Goal: Information Seeking & Learning: Learn about a topic

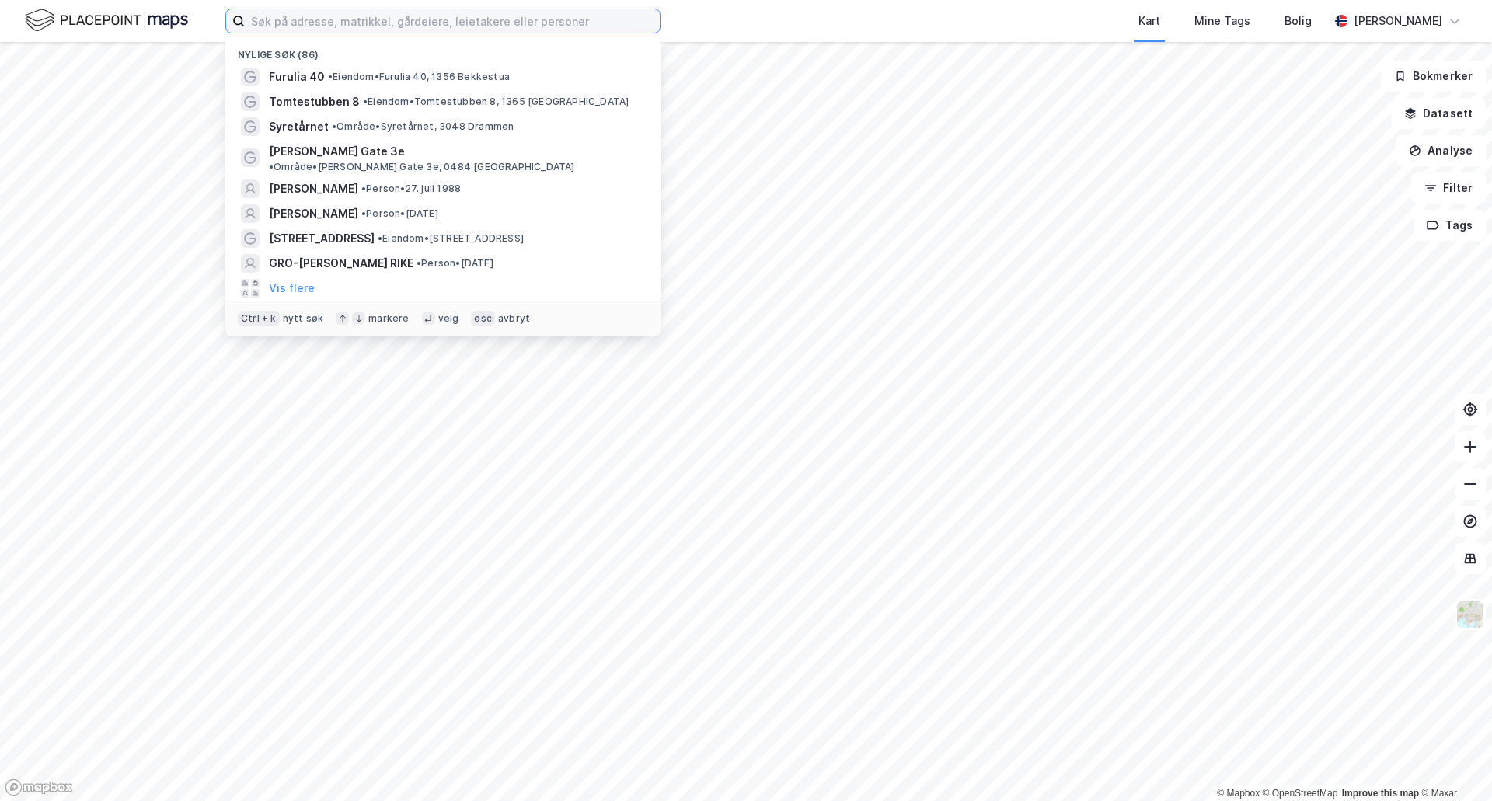
click at [378, 20] on input at bounding box center [452, 20] width 415 height 23
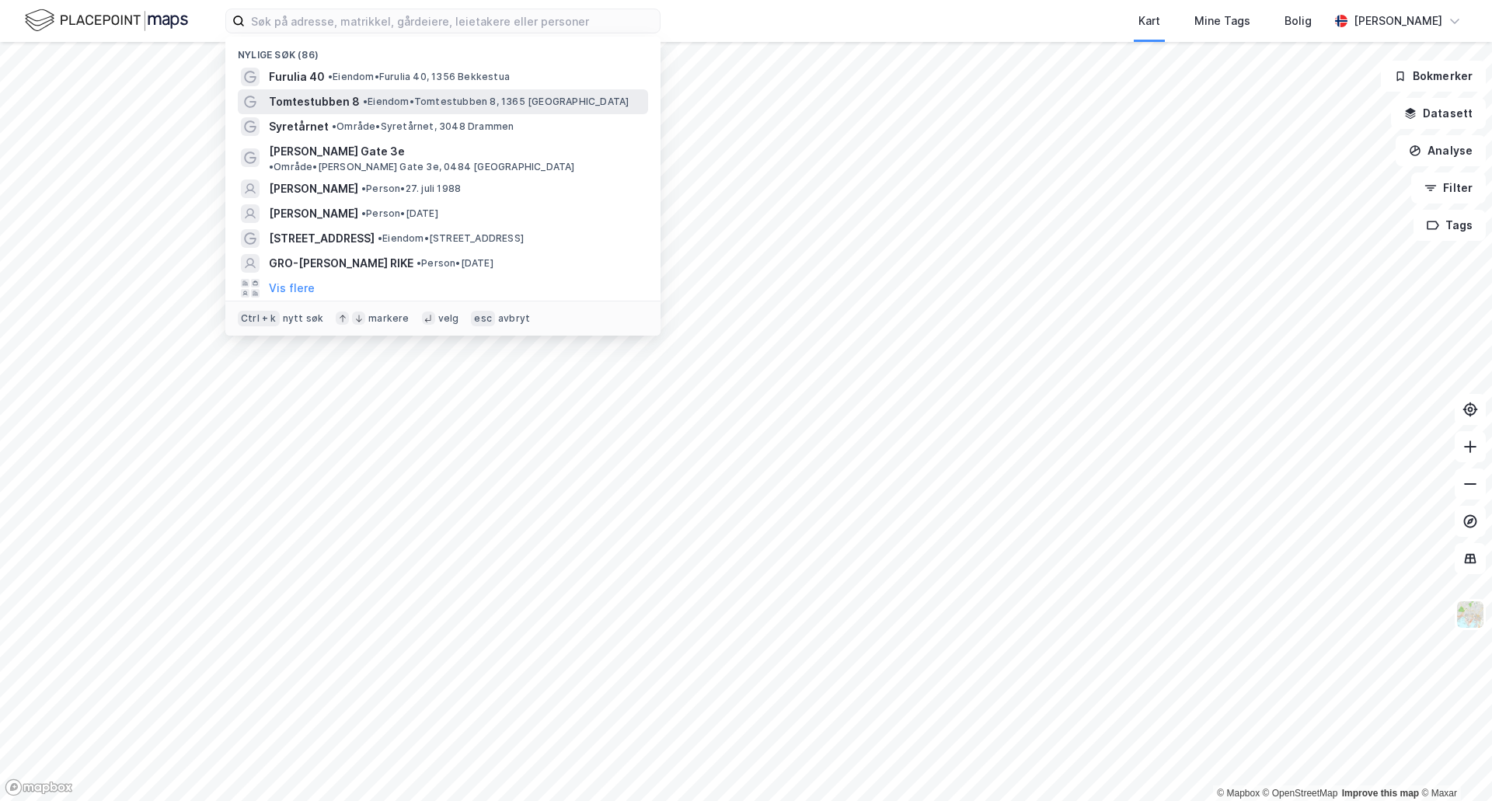
click at [343, 103] on span "Tomtestubben 8" at bounding box center [314, 101] width 91 height 19
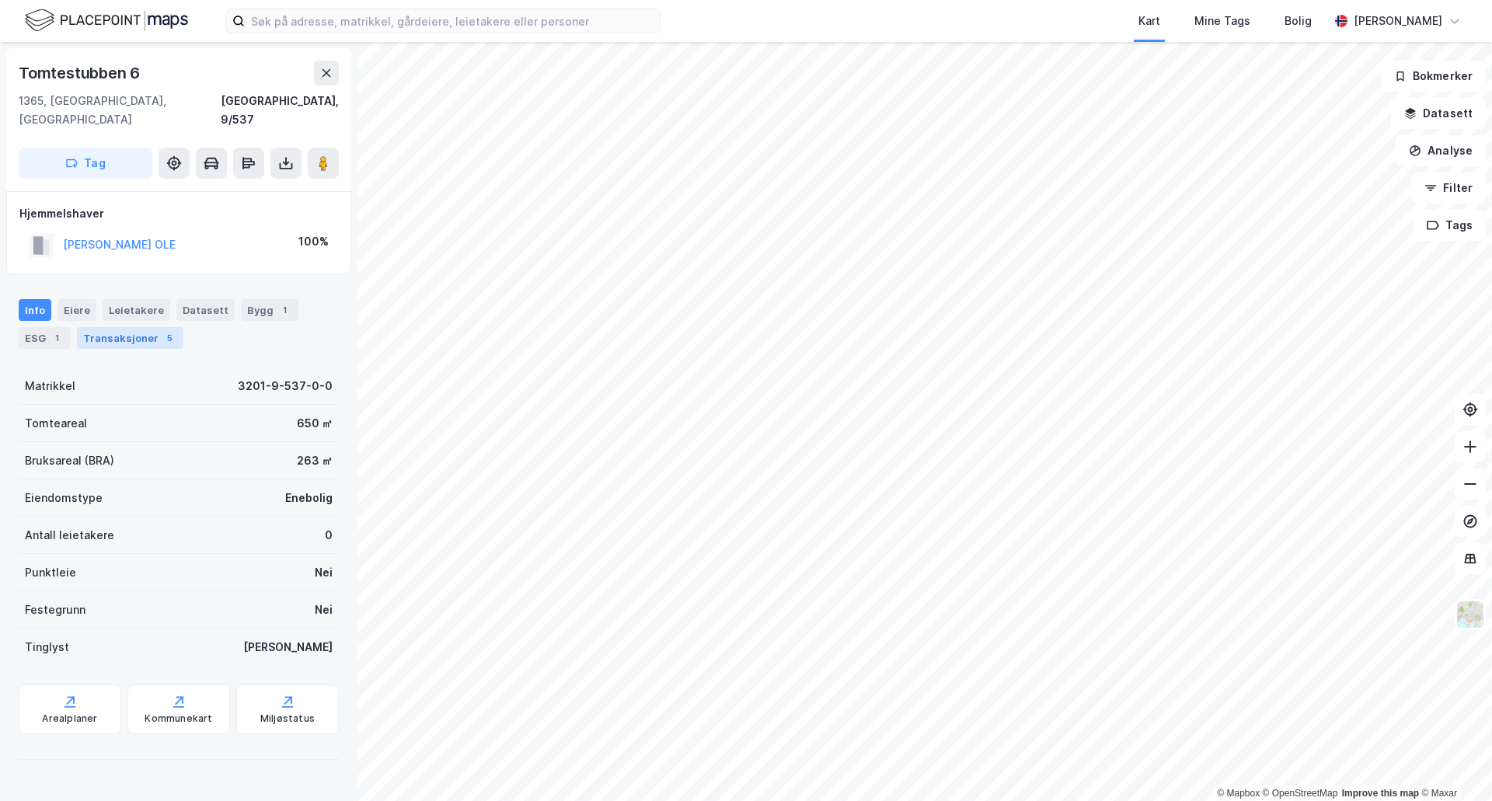
click at [85, 327] on div "Transaksjoner 5" at bounding box center [130, 338] width 106 height 22
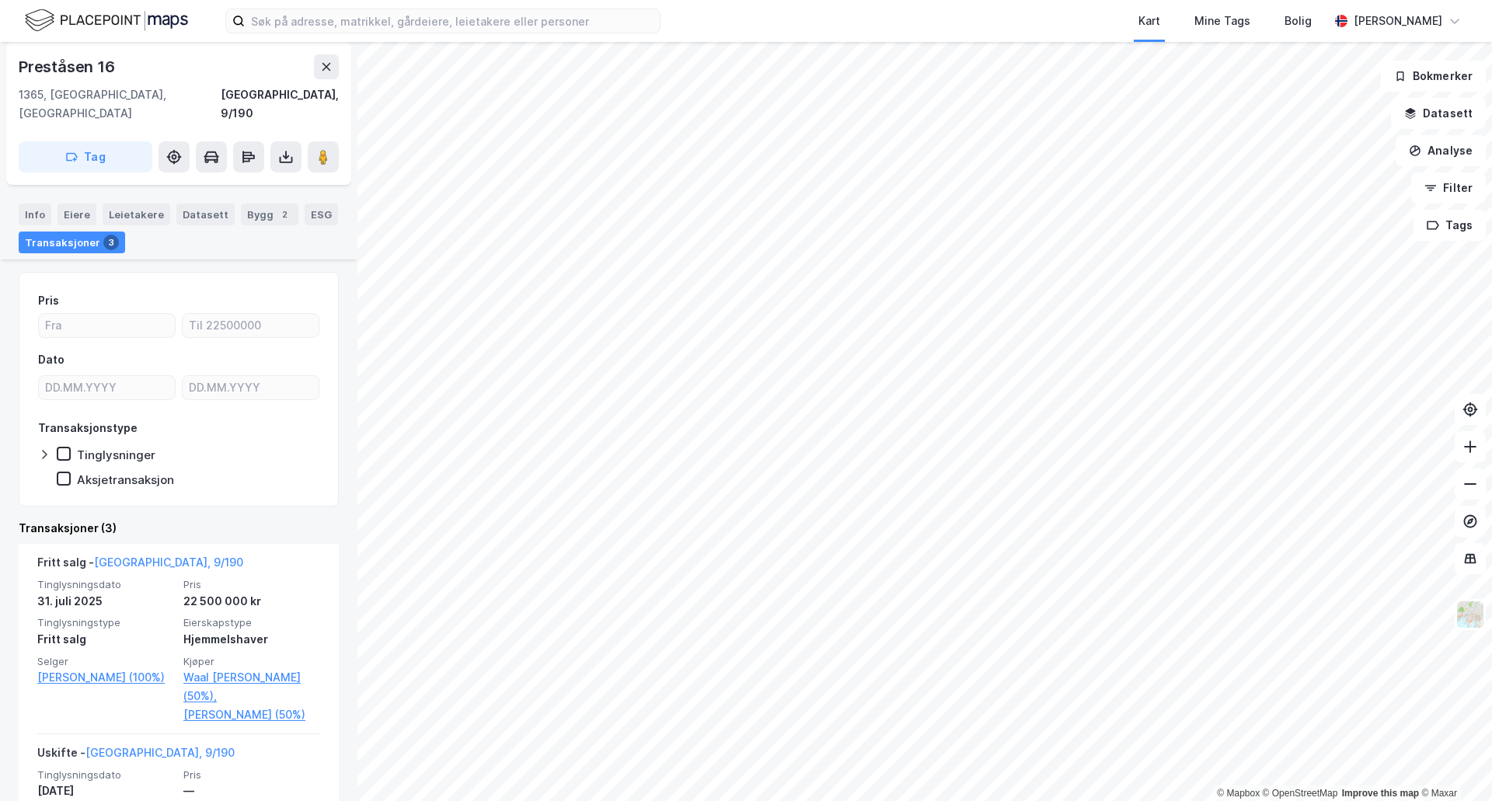
scroll to position [78, 0]
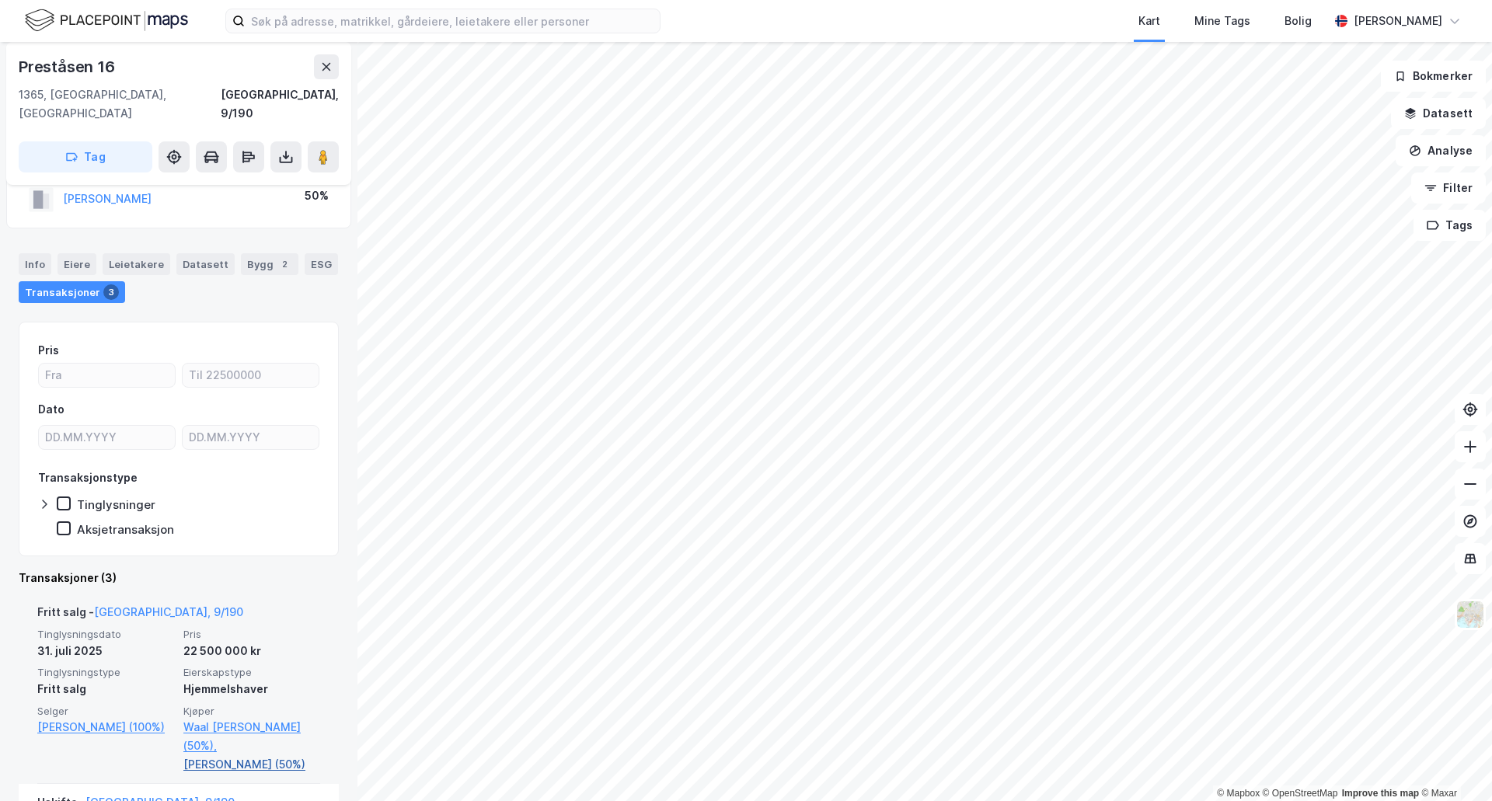
click at [198, 755] on link "[PERSON_NAME] (50%)" at bounding box center [251, 764] width 137 height 19
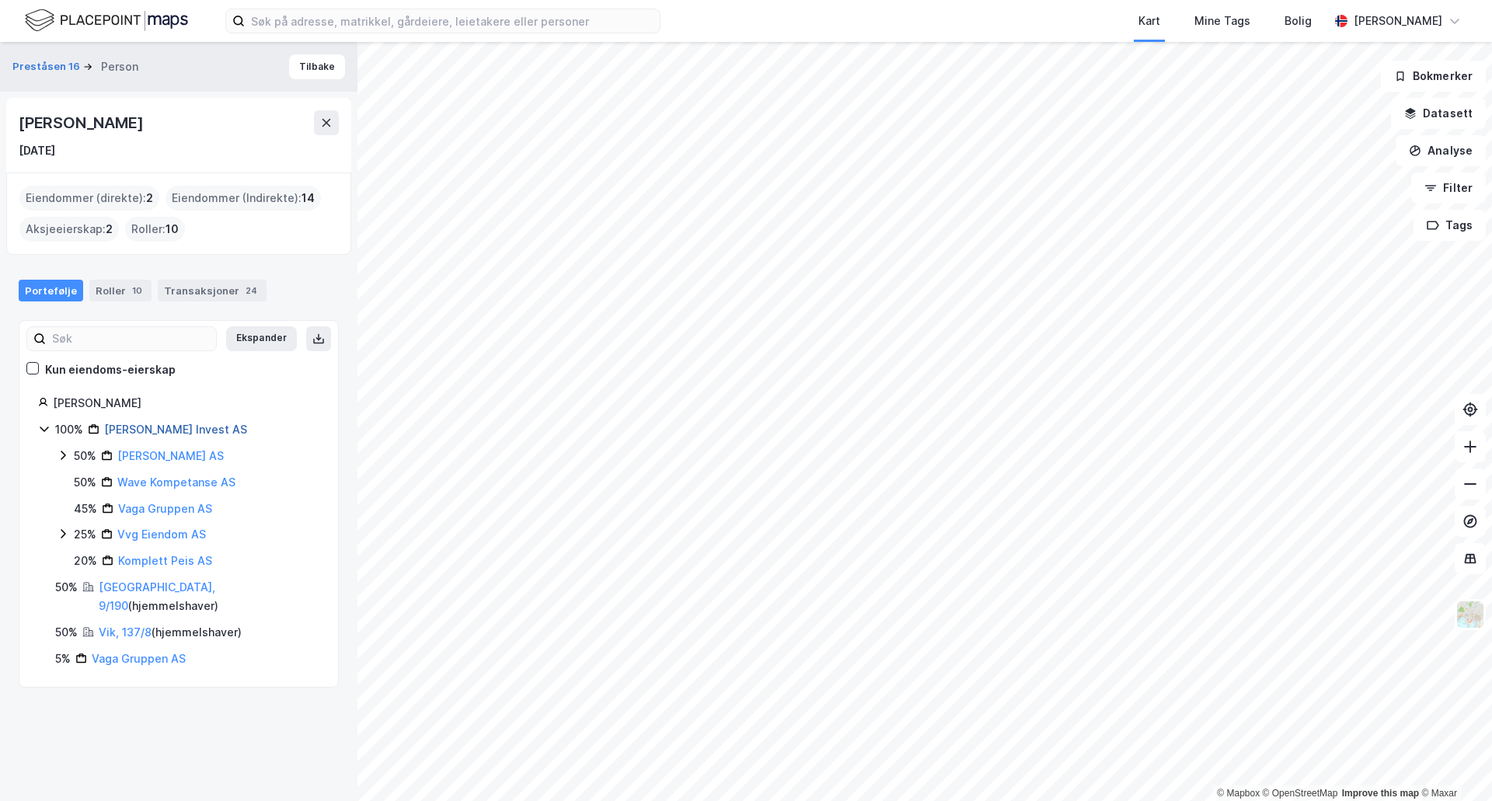
click at [194, 426] on link "Gabrielsen Martin Invest AS" at bounding box center [175, 429] width 143 height 13
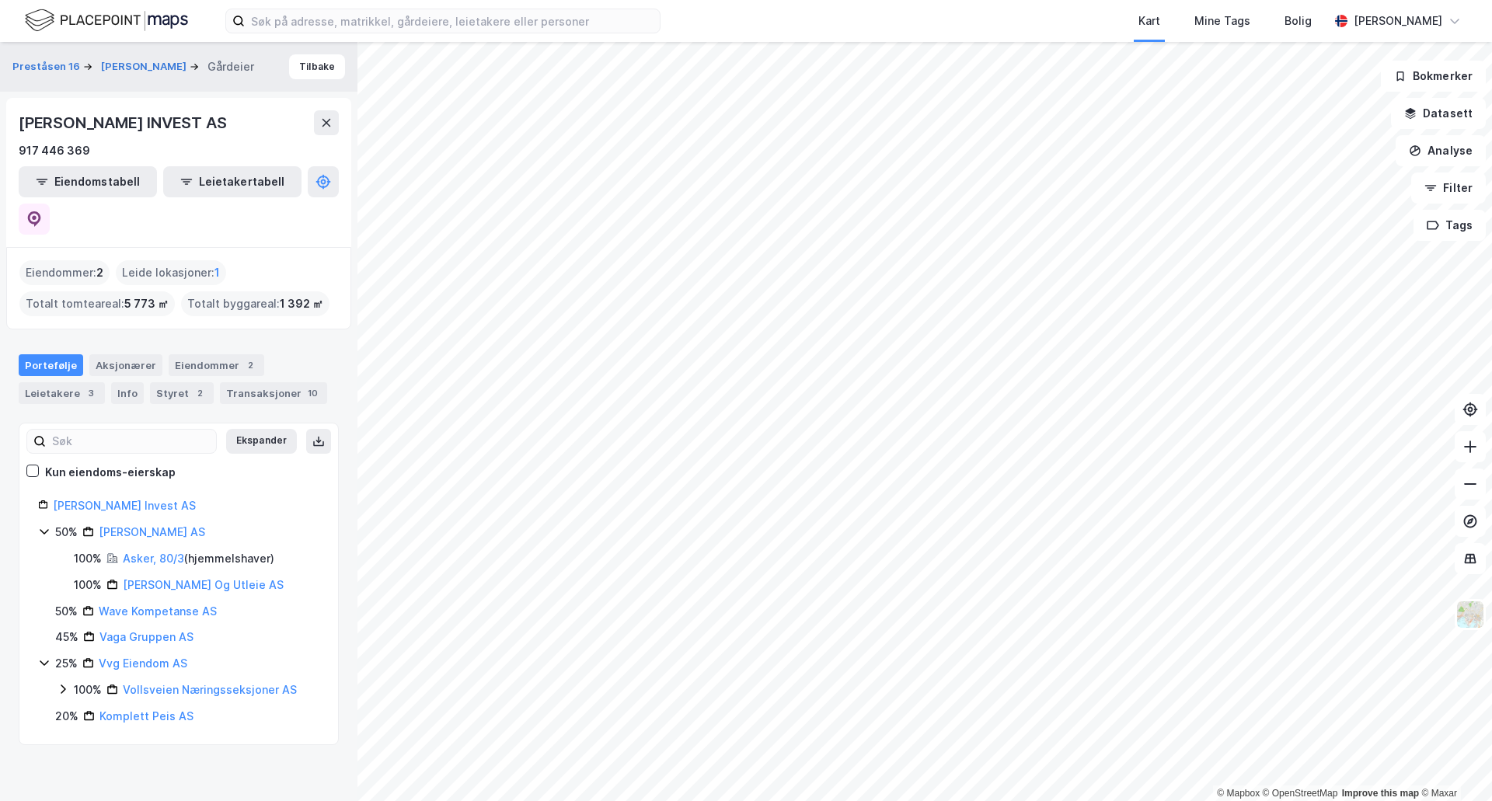
drag, startPoint x: 277, startPoint y: 117, endPoint x: 10, endPoint y: 120, distance: 266.5
click at [10, 120] on div "MARTIN GABRIELSEN INVEST AS 917 446 369 Eiendomstabell Leietakertabell" at bounding box center [178, 172] width 345 height 149
copy div "MARTIN GABRIELSEN INVEST AS"
click at [303, 69] on button "Tilbake" at bounding box center [317, 66] width 56 height 25
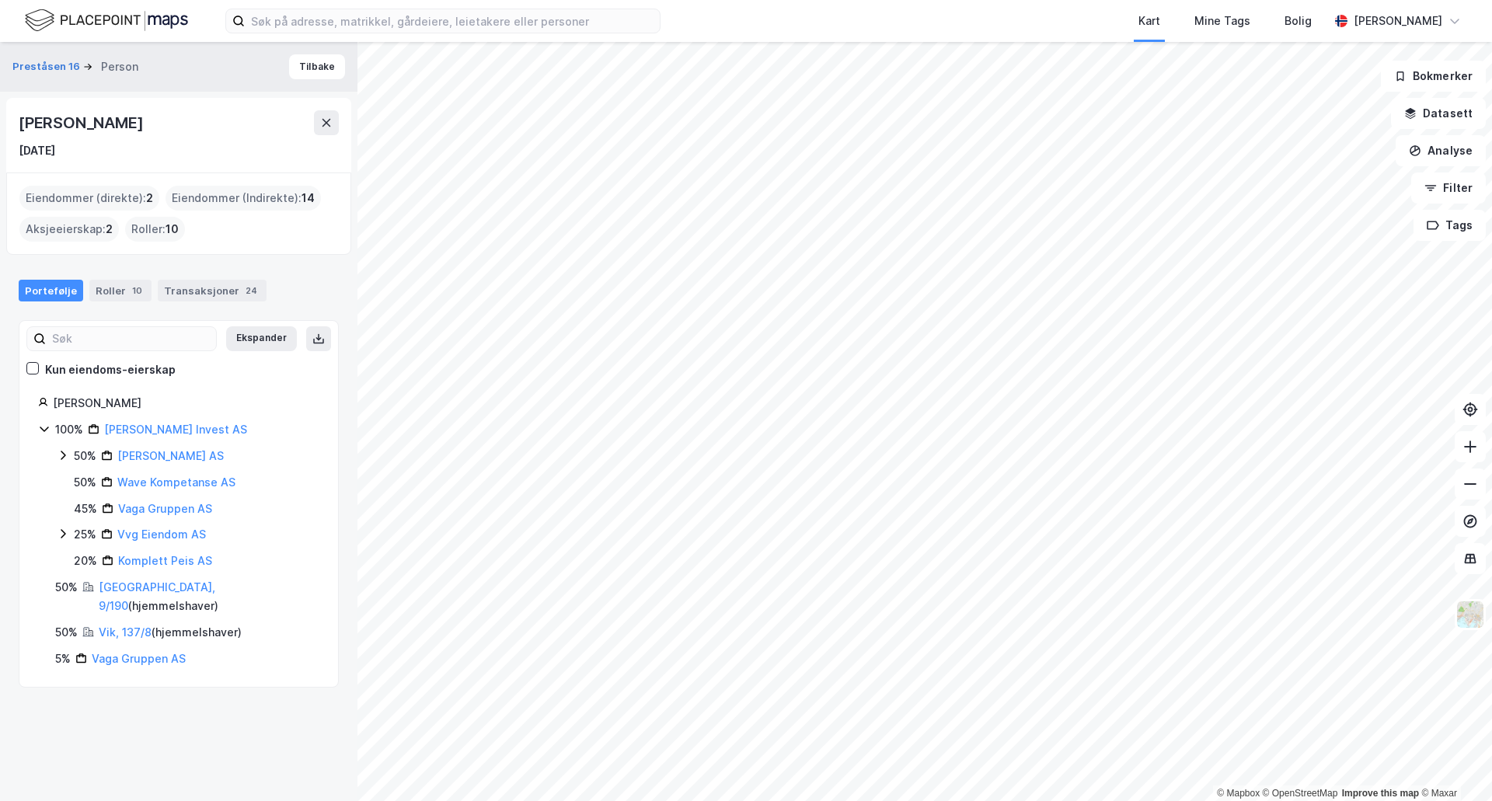
drag, startPoint x: 235, startPoint y: 363, endPoint x: 245, endPoint y: 360, distance: 10.4
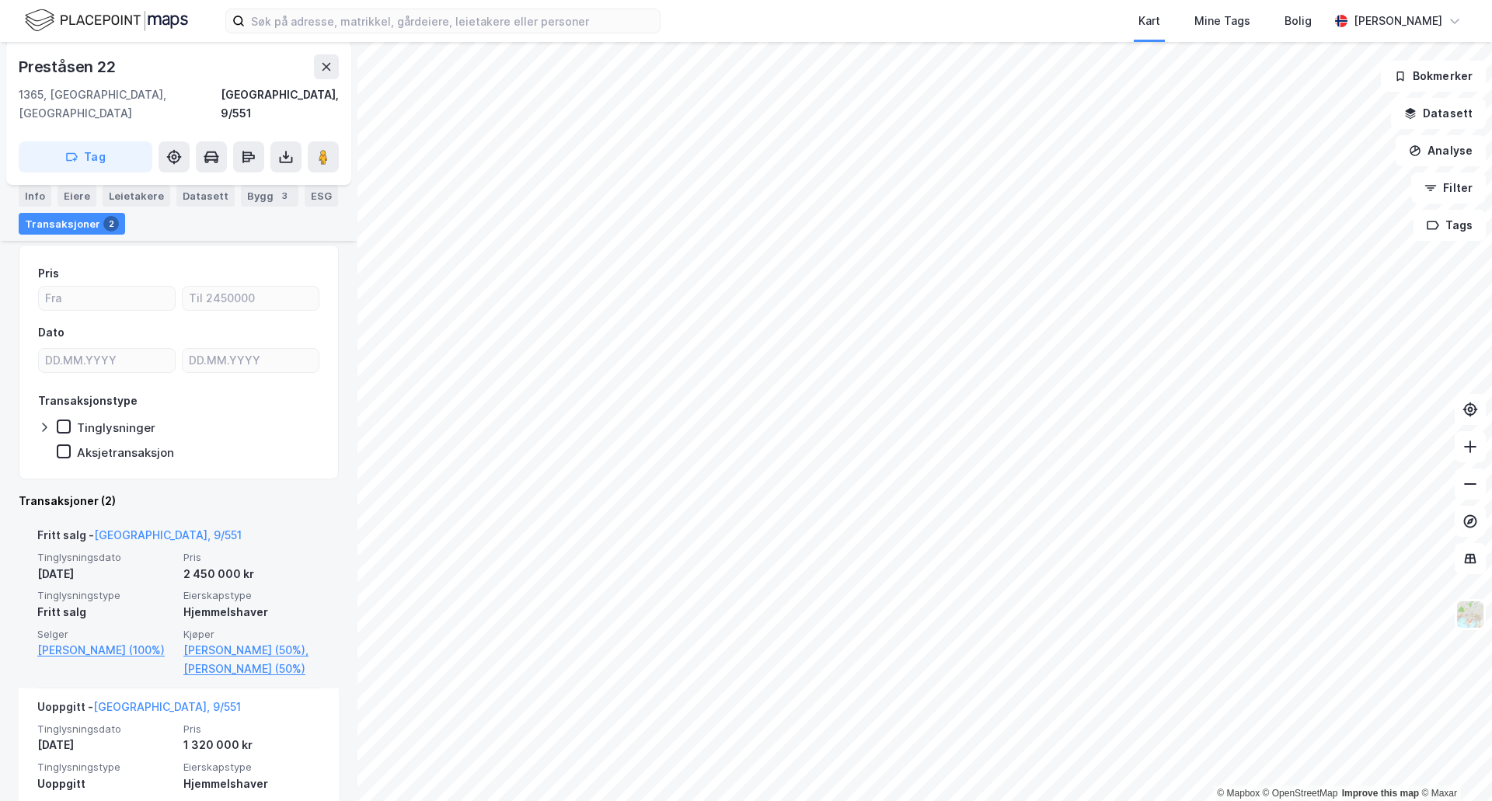
scroll to position [155, 0]
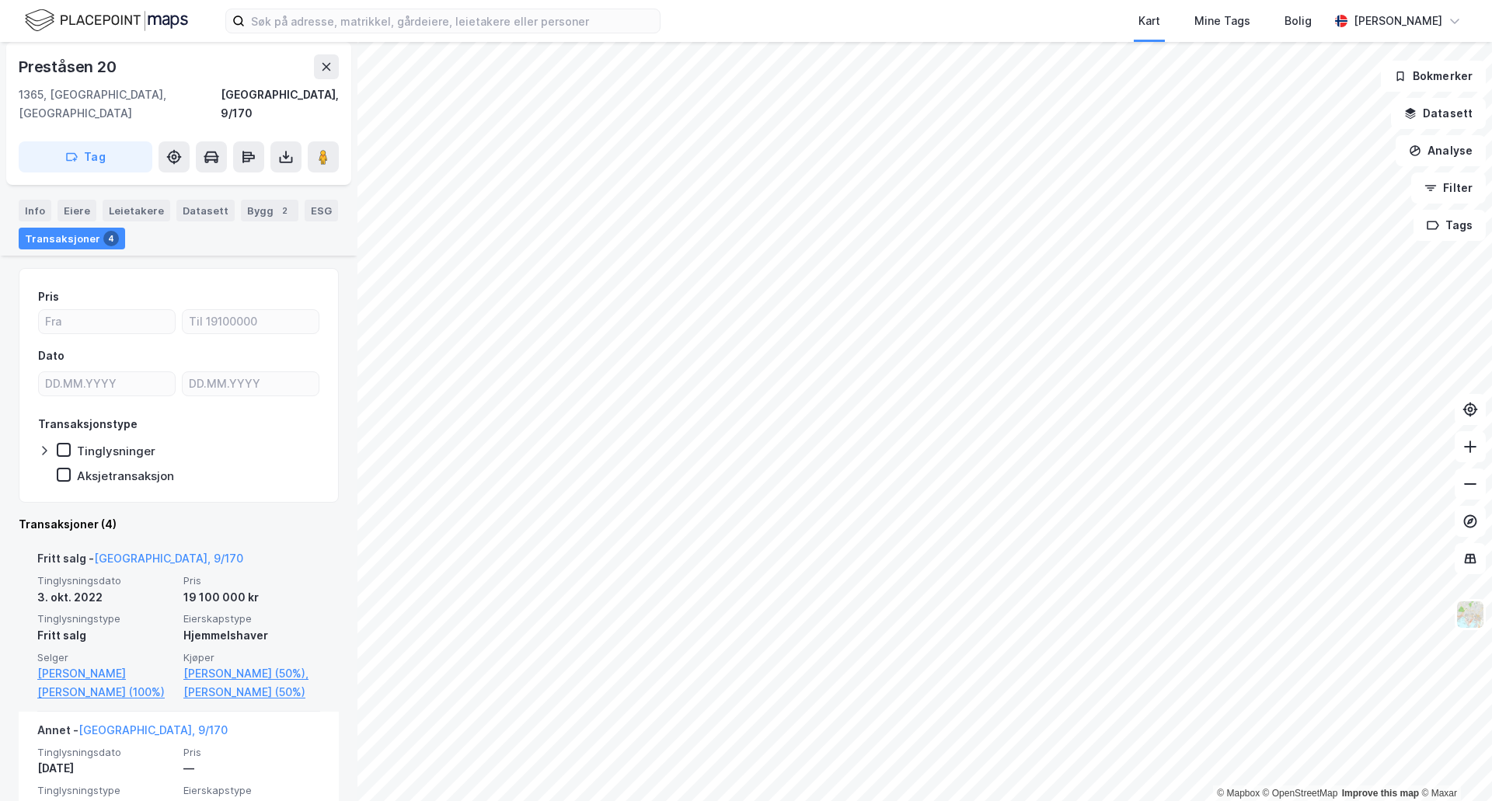
scroll to position [155, 0]
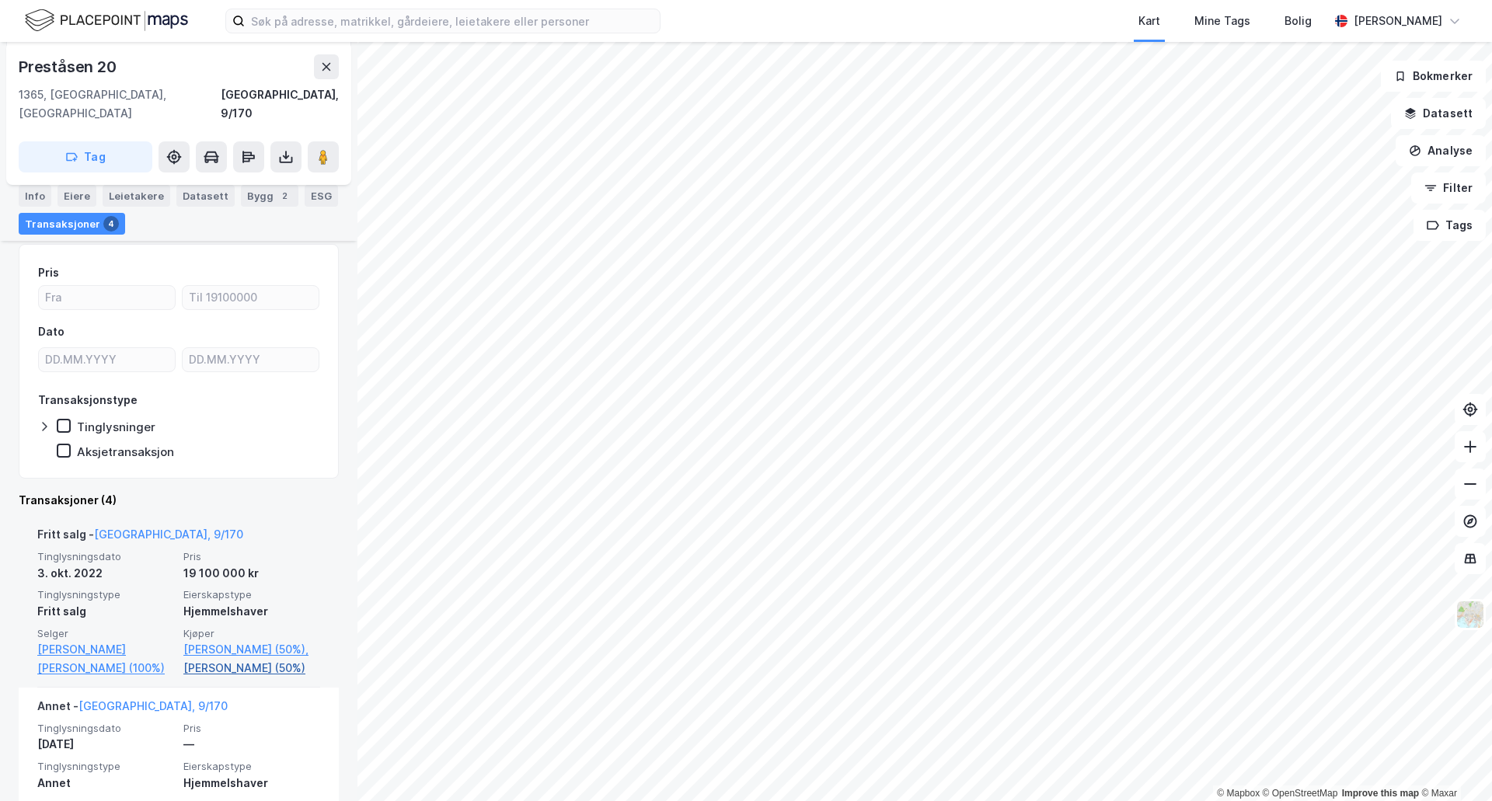
click at [221, 659] on link "[PERSON_NAME] (50%)" at bounding box center [251, 668] width 137 height 19
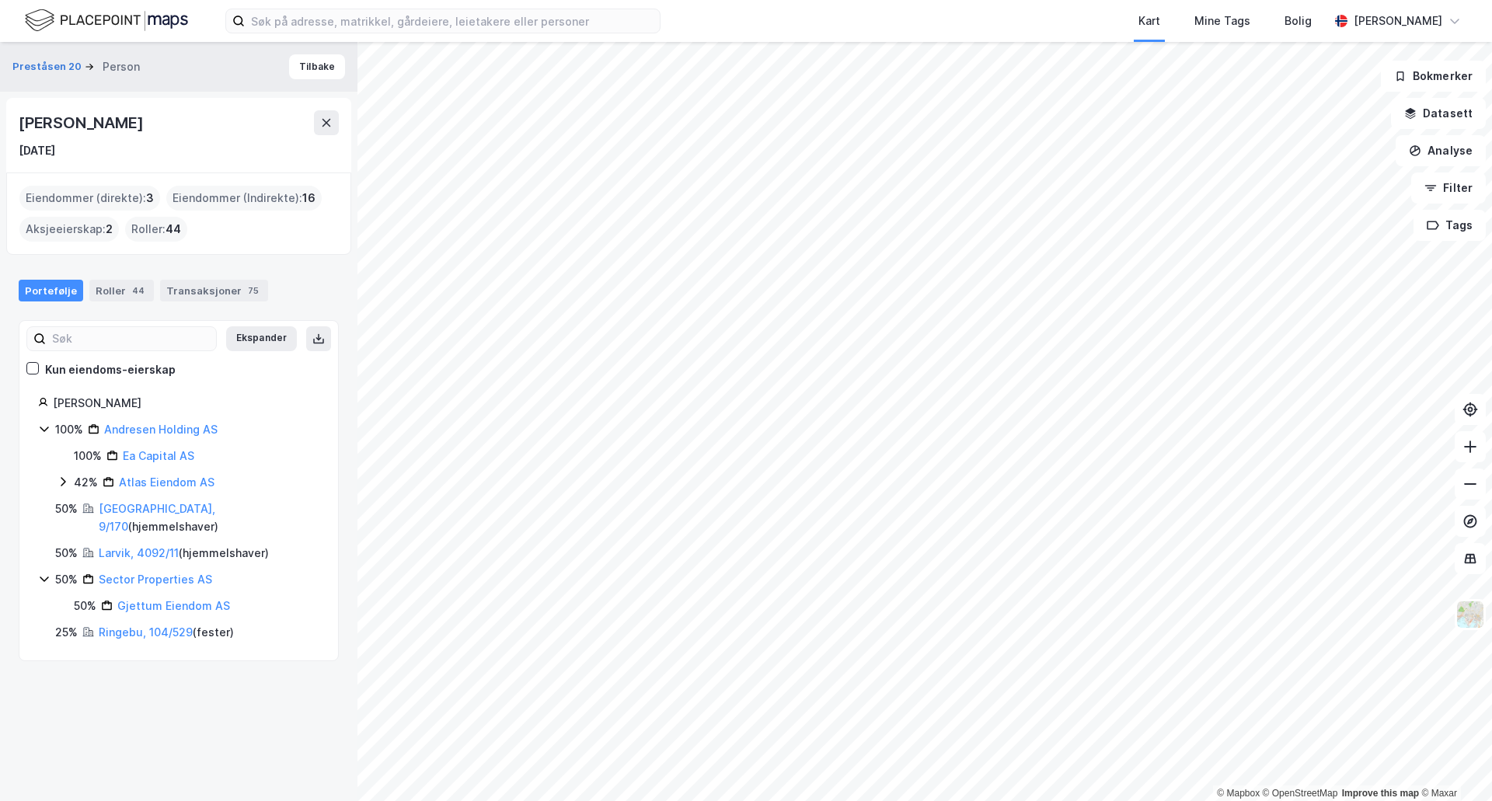
click at [174, 225] on span "44" at bounding box center [173, 229] width 16 height 19
click at [156, 229] on div "Roller : 44" at bounding box center [156, 229] width 62 height 25
click at [103, 297] on div "Roller 44" at bounding box center [121, 291] width 64 height 22
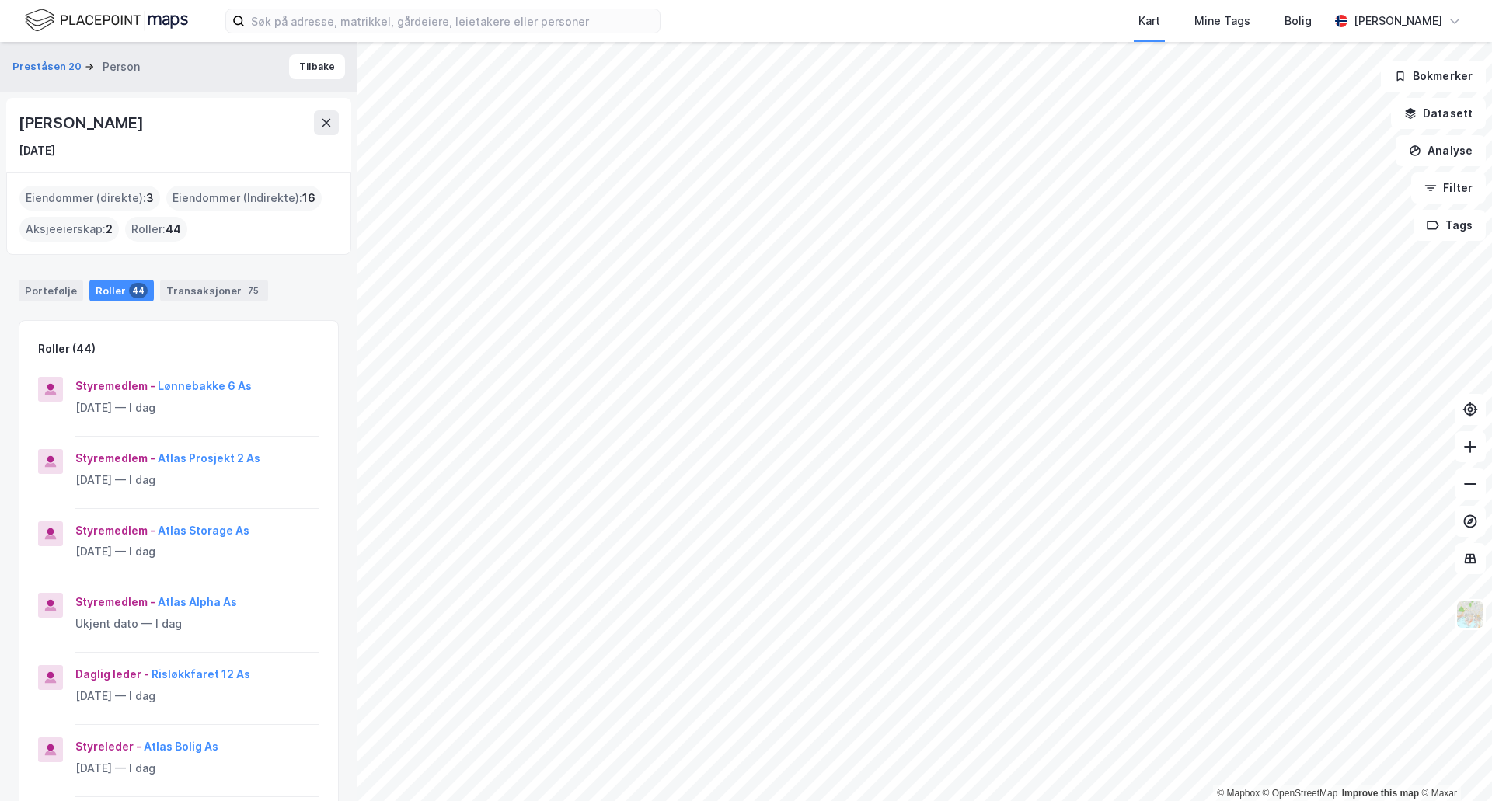
drag, startPoint x: 141, startPoint y: 125, endPoint x: 8, endPoint y: 131, distance: 133.7
click at [8, 131] on div "Christer Andresen 4. mai 1990" at bounding box center [178, 135] width 345 height 75
copy div "[PERSON_NAME]"
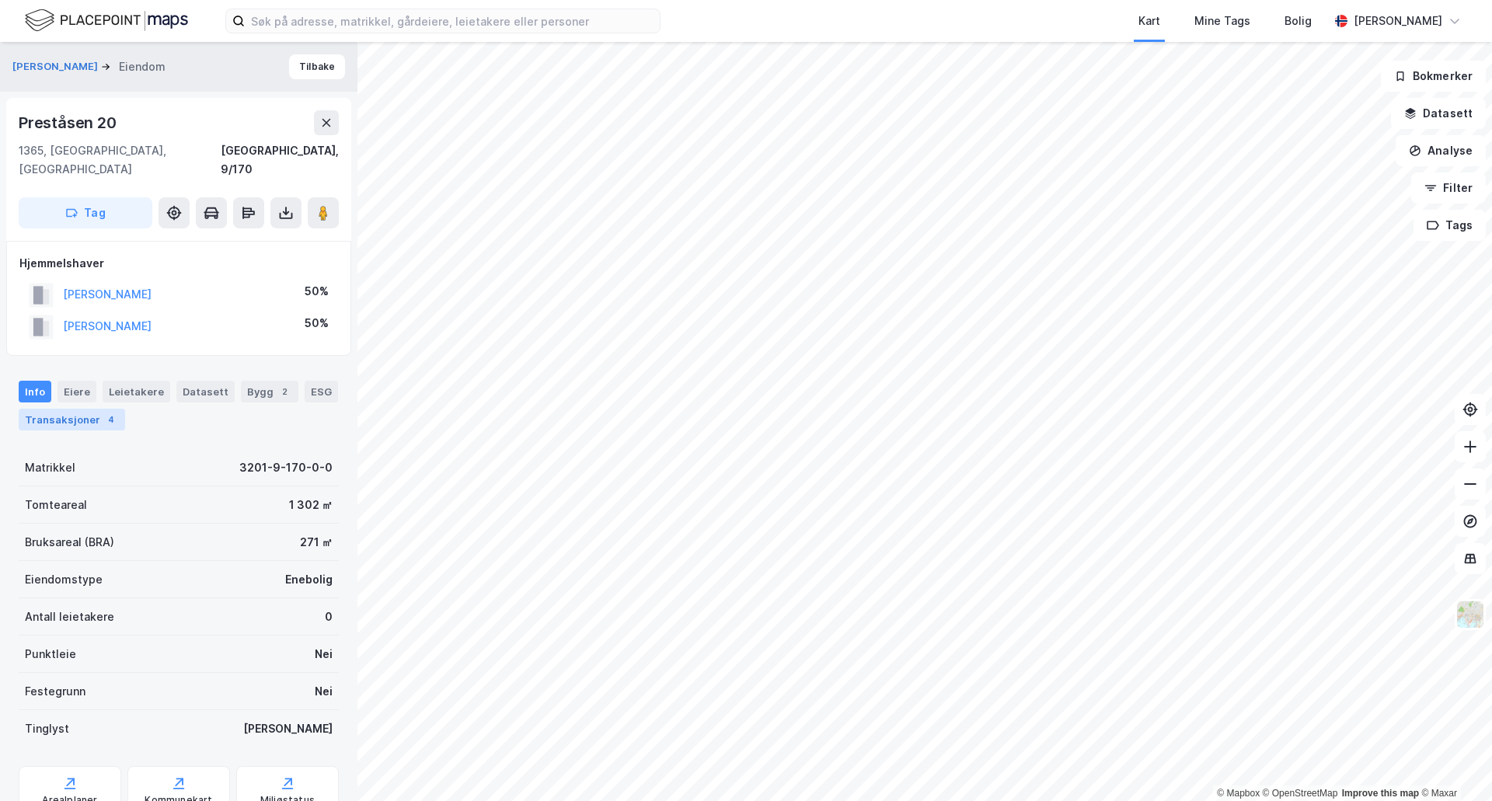
click at [87, 409] on div "Transaksjoner 4" at bounding box center [72, 420] width 106 height 22
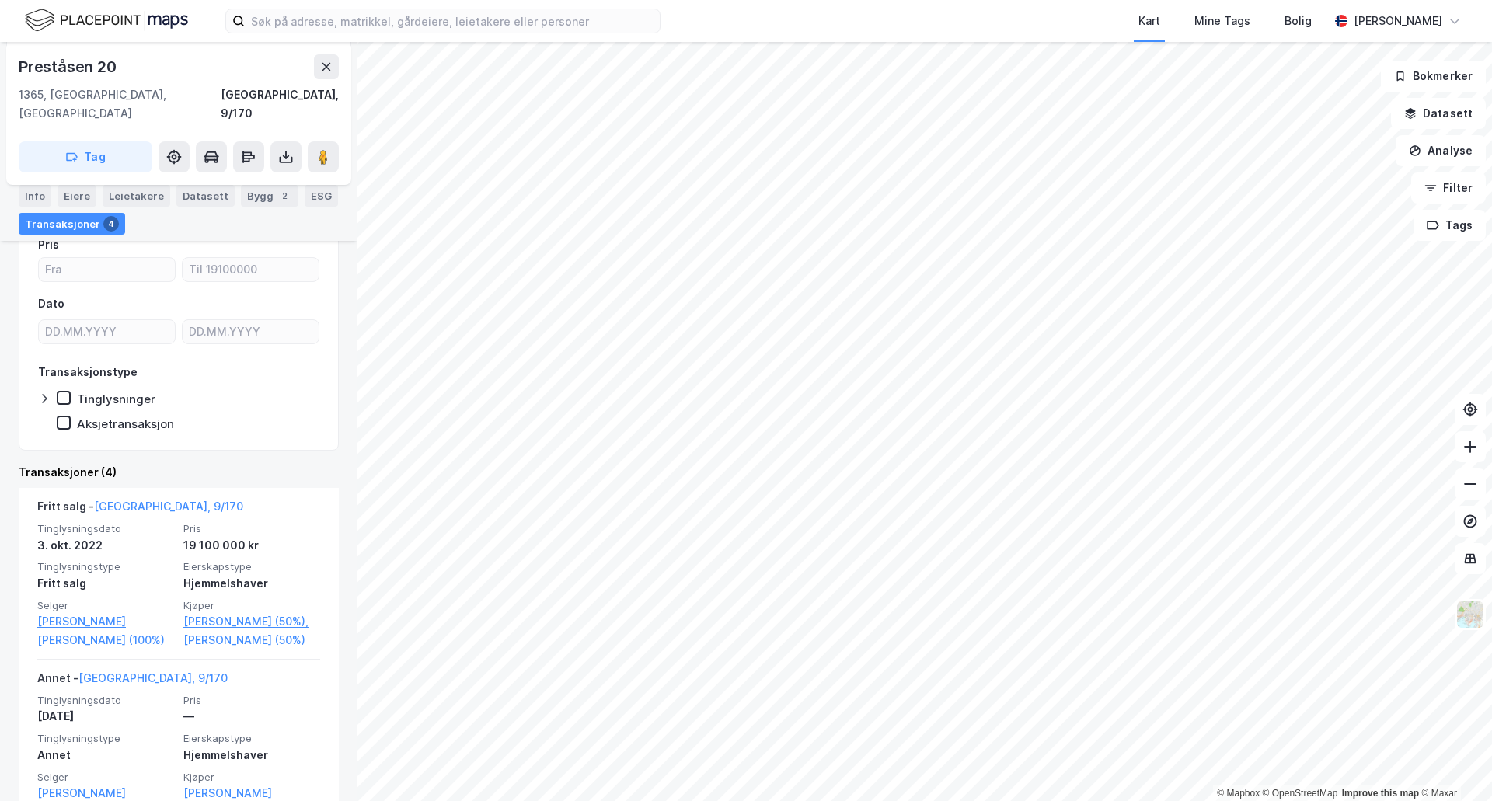
scroll to position [155, 0]
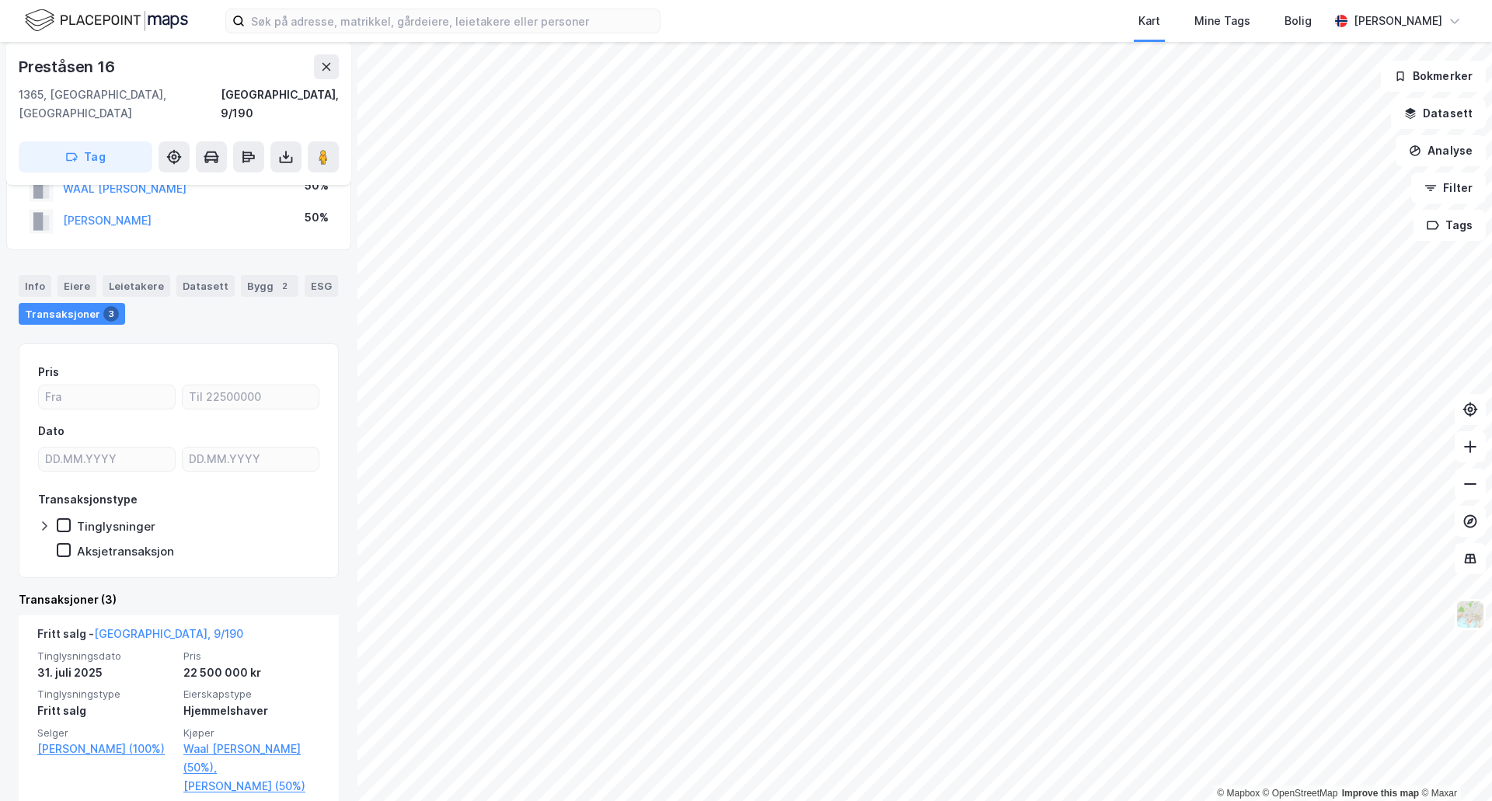
scroll to position [78, 0]
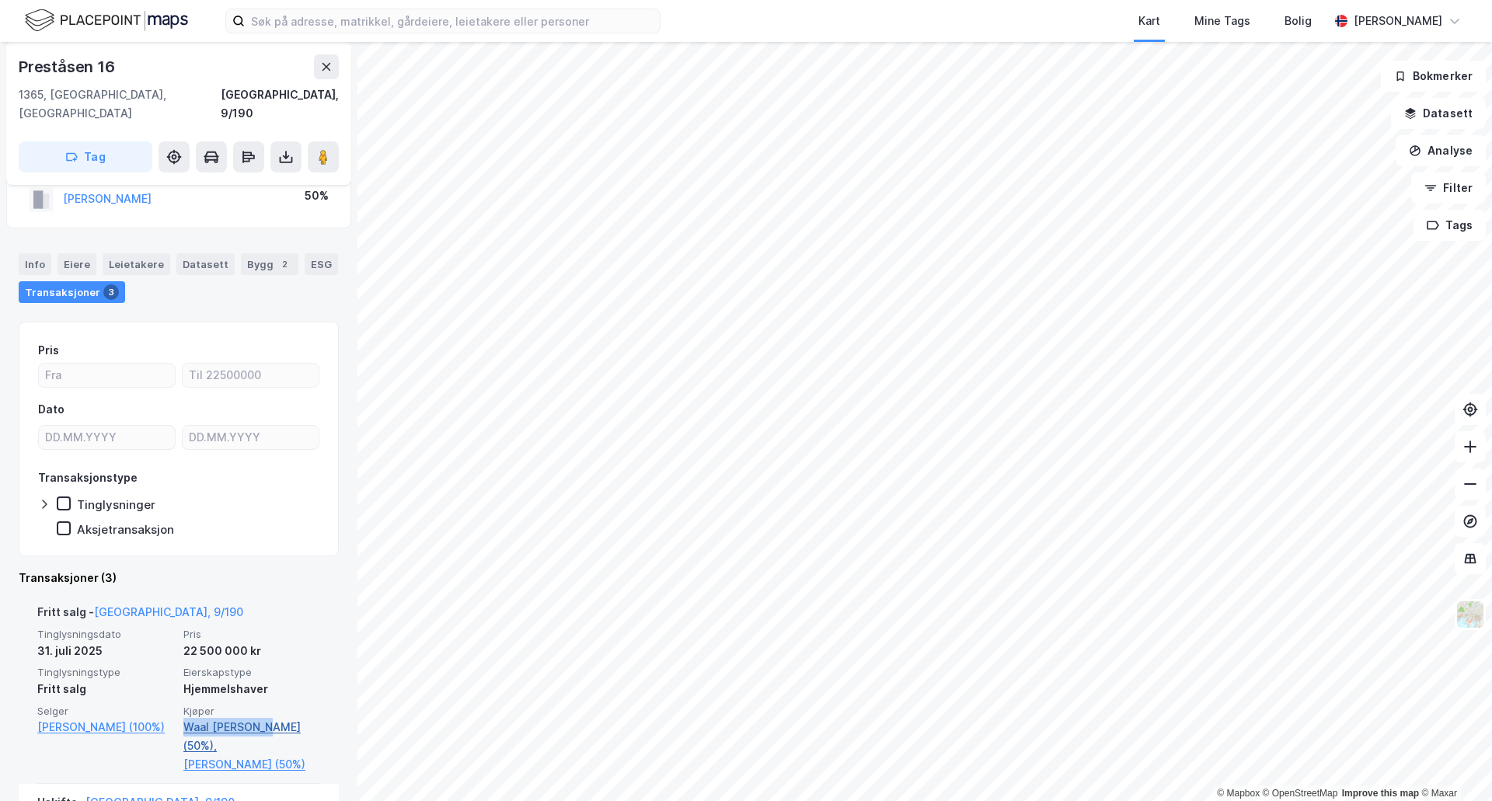
drag, startPoint x: 176, startPoint y: 710, endPoint x: 264, endPoint y: 709, distance: 88.6
click at [264, 709] on div "Tinglysningsdato [DATE] Pris 22 500 000 kr Tinglysningstype Fritt salg Eierskap…" at bounding box center [178, 701] width 283 height 146
copy link "[PERSON_NAME]"
click at [229, 718] on link "Waal [PERSON_NAME] (50%)," at bounding box center [251, 736] width 137 height 37
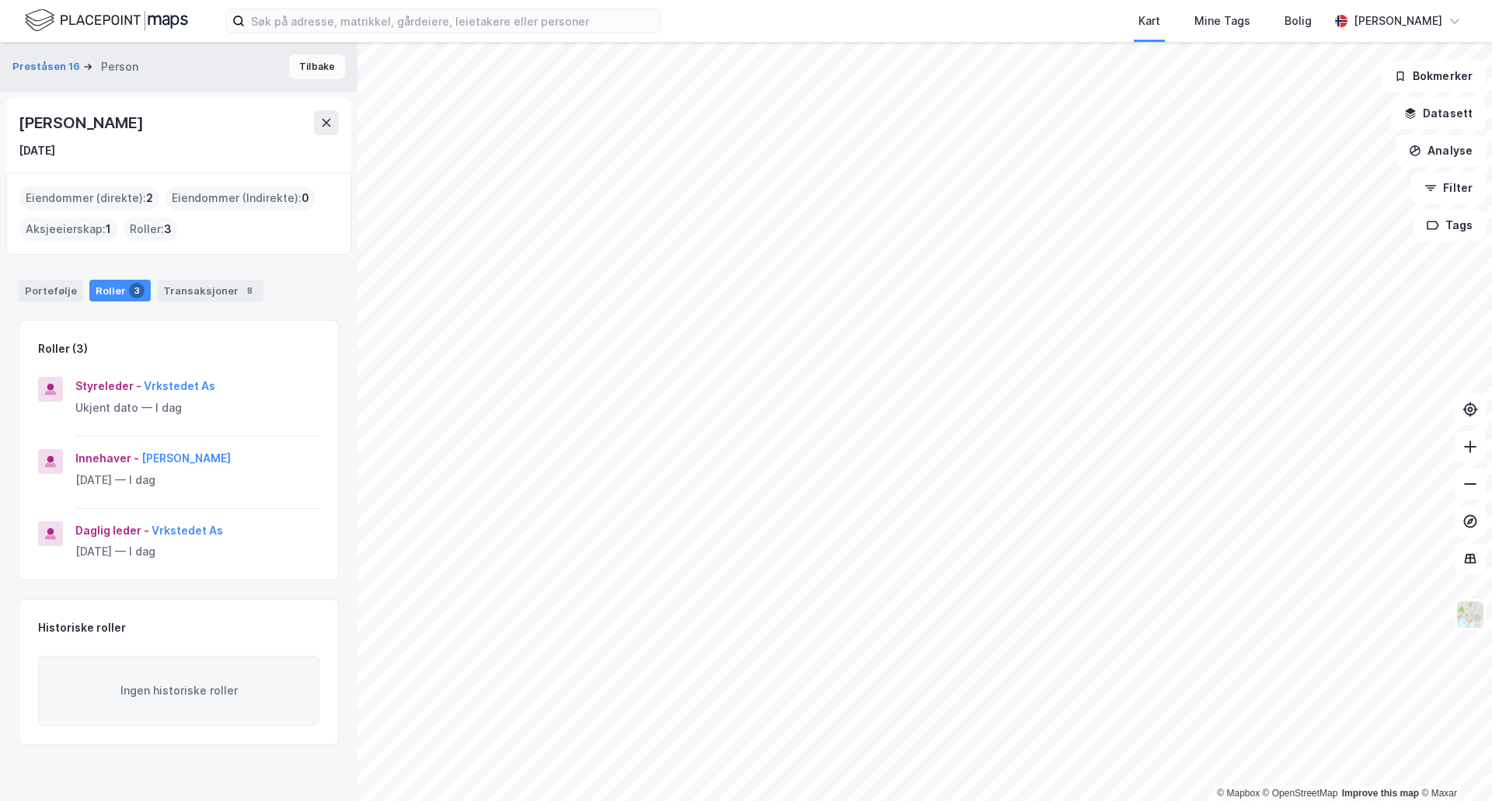
click at [308, 71] on button "Tilbake" at bounding box center [317, 66] width 56 height 25
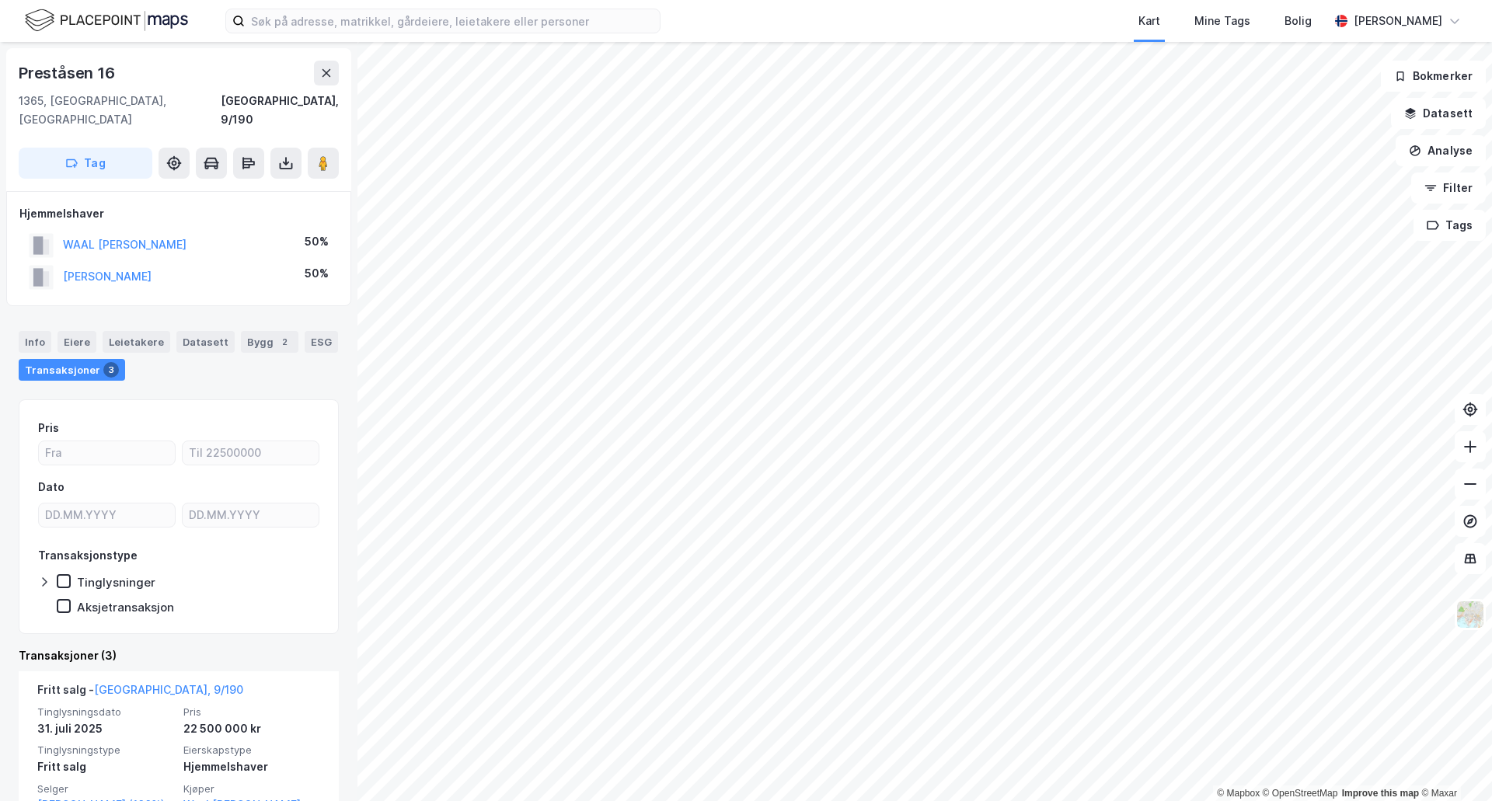
scroll to position [155, 0]
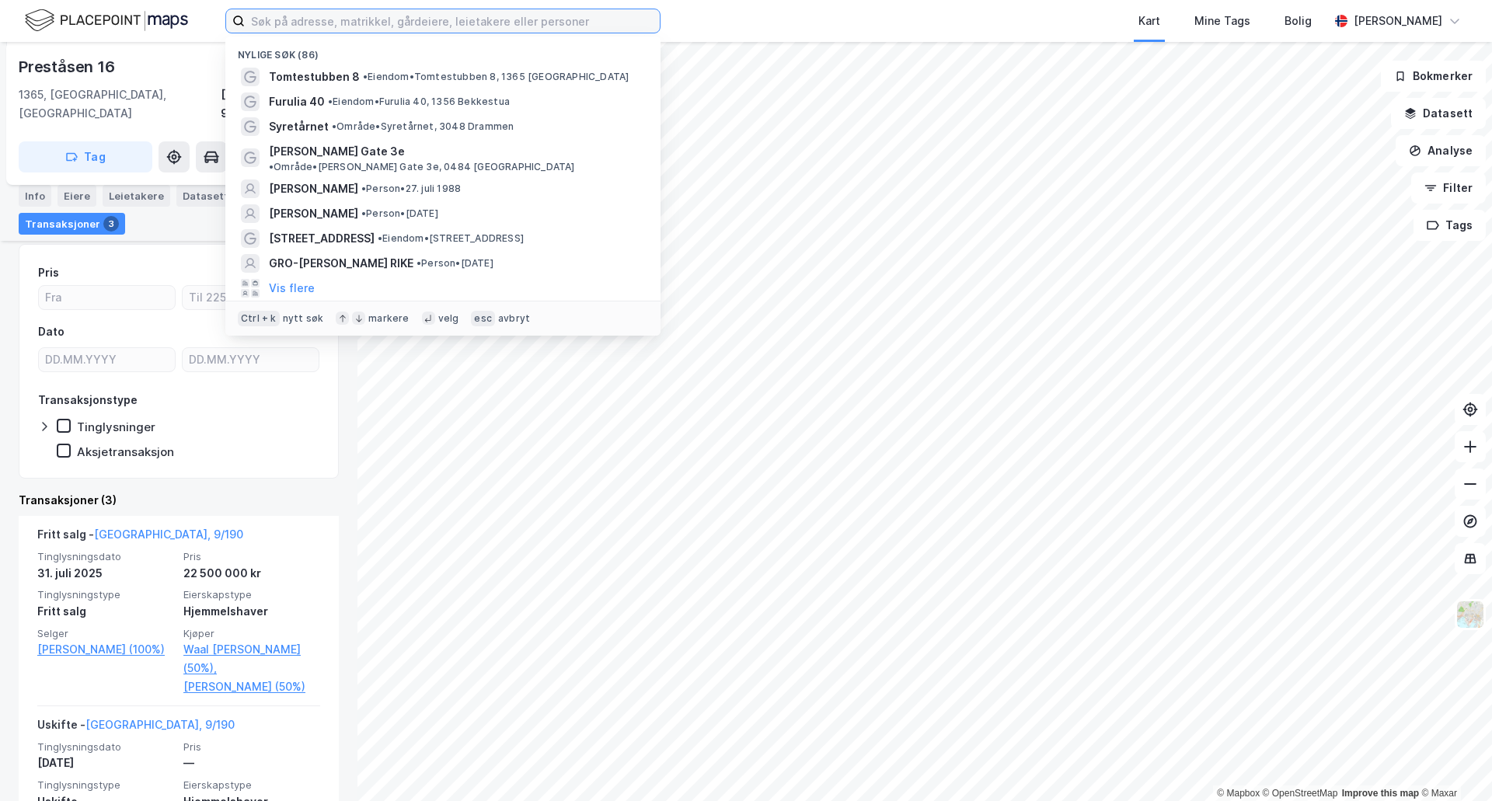
click at [313, 20] on input at bounding box center [452, 20] width 415 height 23
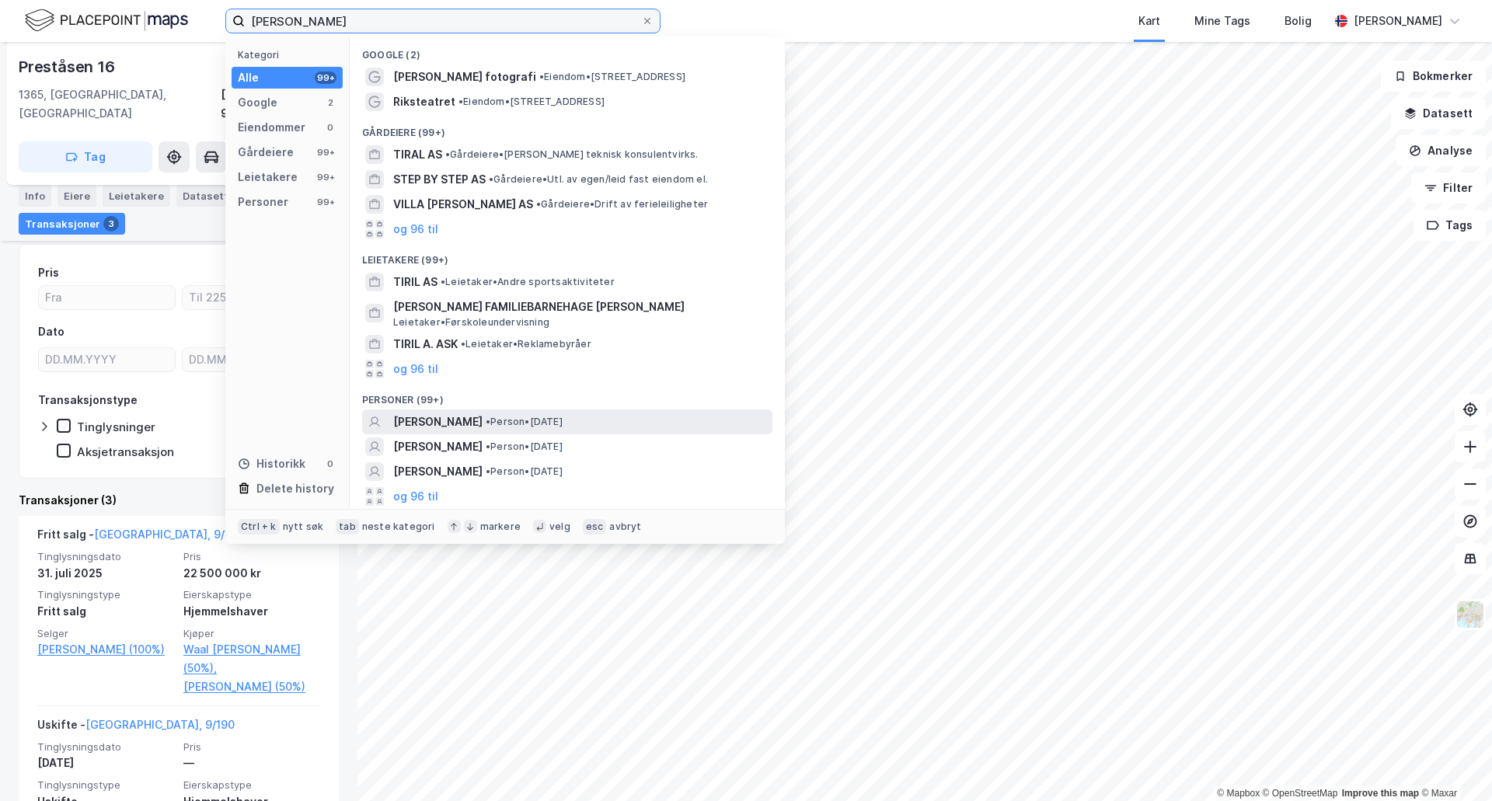
type input "[PERSON_NAME]"
click at [548, 417] on span "• Person • [DATE]" at bounding box center [524, 422] width 77 height 12
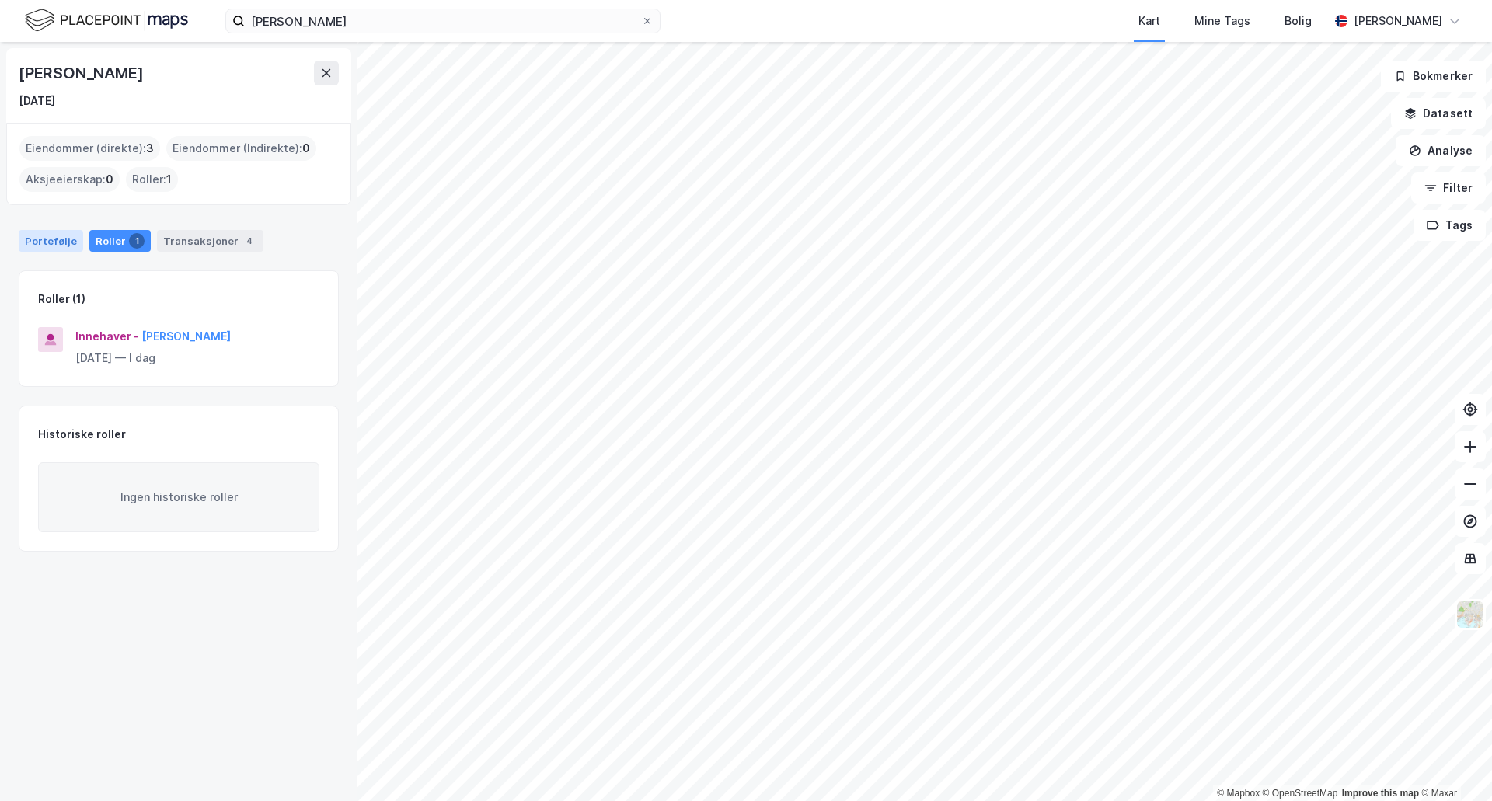
click at [34, 240] on div "Portefølje" at bounding box center [51, 241] width 64 height 22
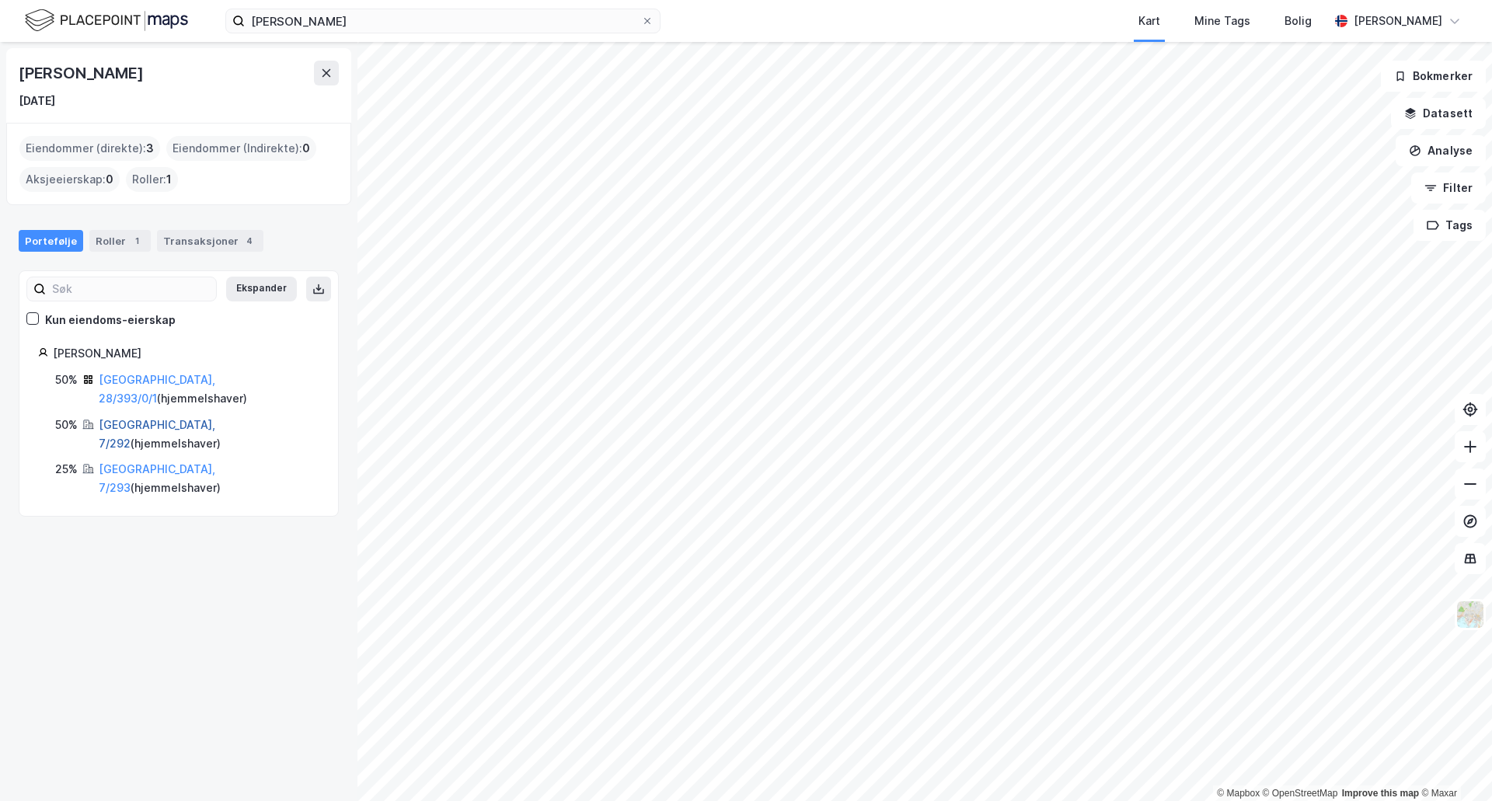
click at [120, 418] on link "[GEOGRAPHIC_DATA], 7/292" at bounding box center [157, 434] width 117 height 32
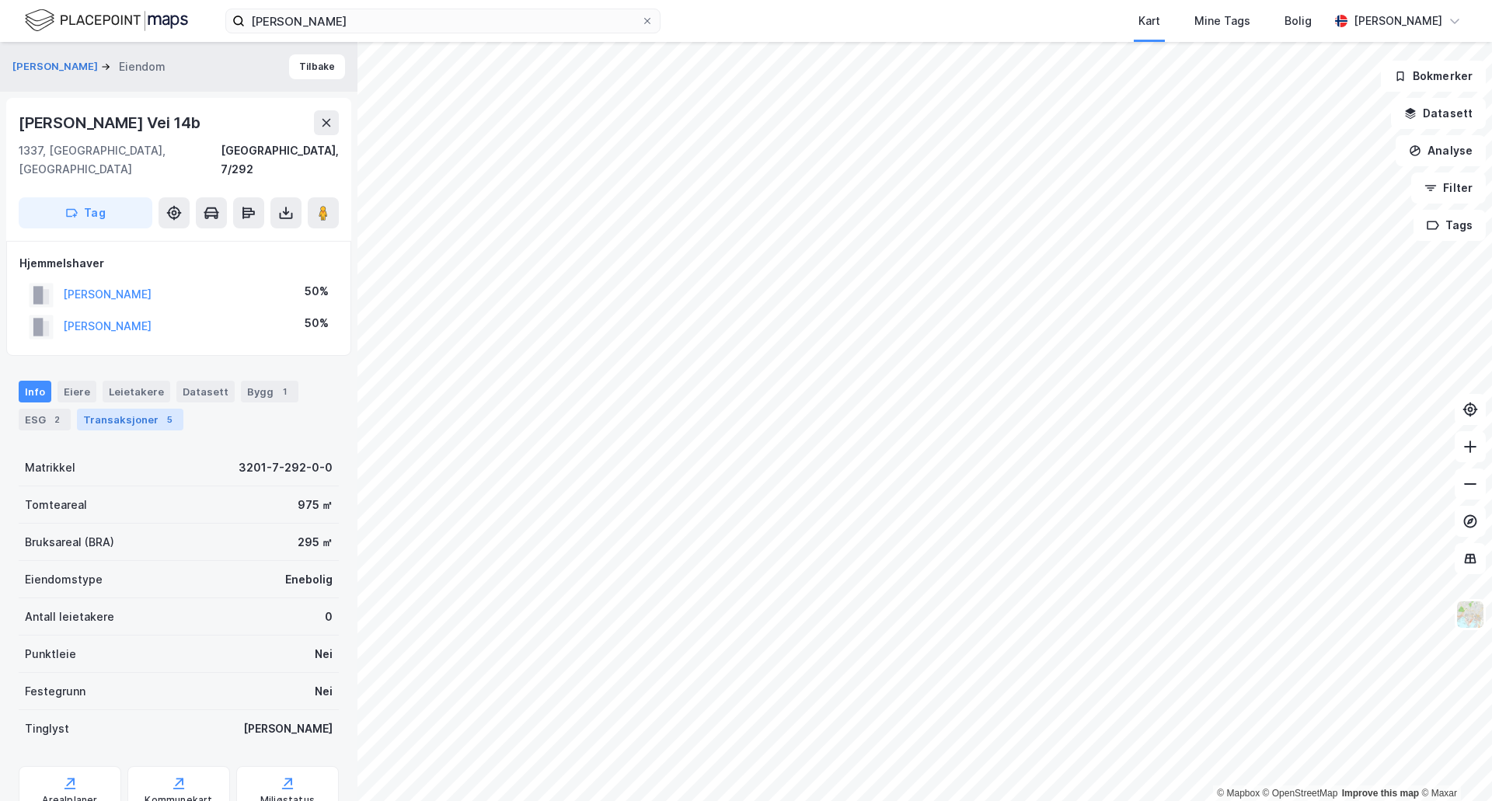
click at [137, 409] on div "Transaksjoner 5" at bounding box center [130, 420] width 106 height 22
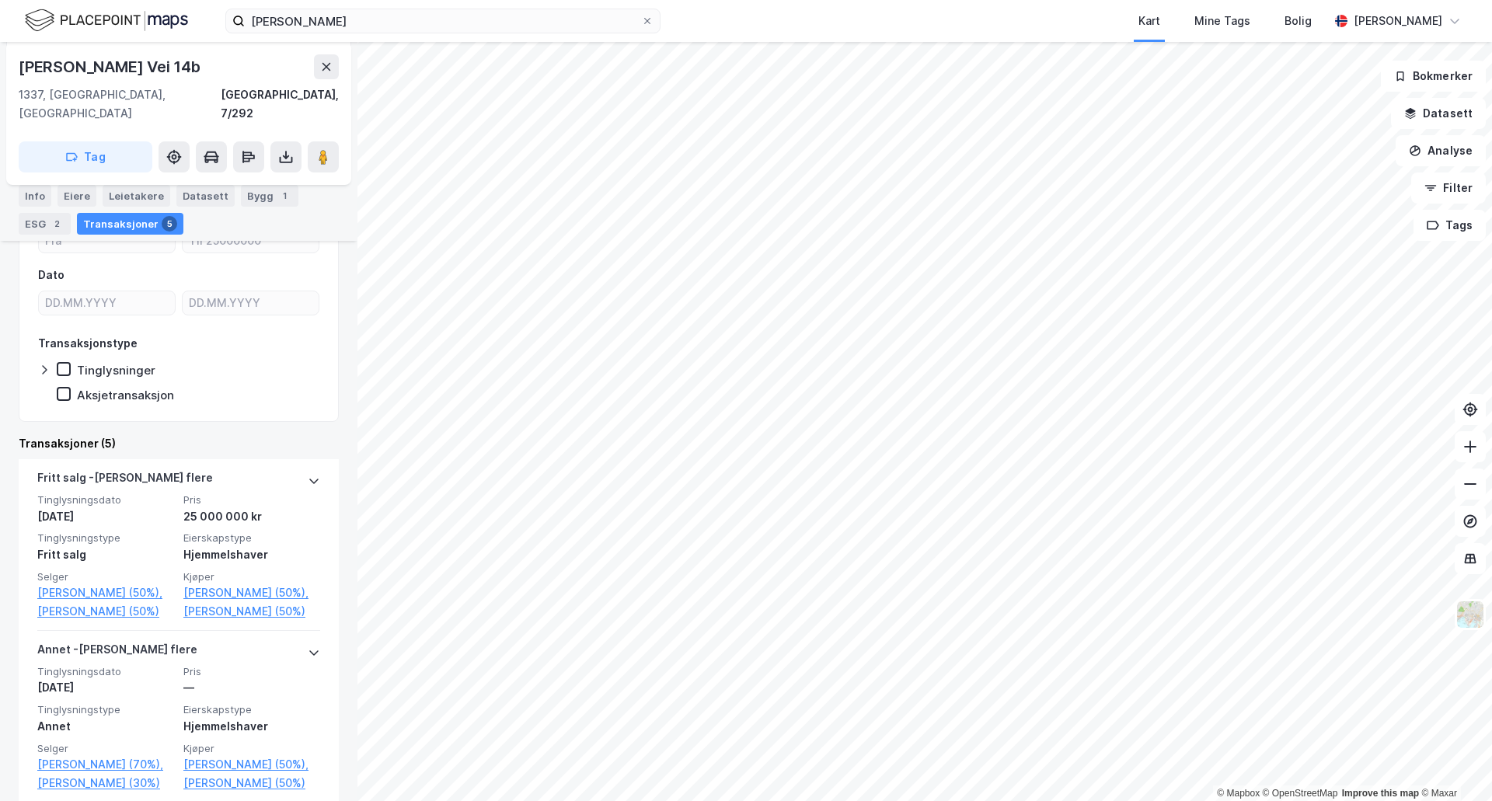
scroll to position [233, 0]
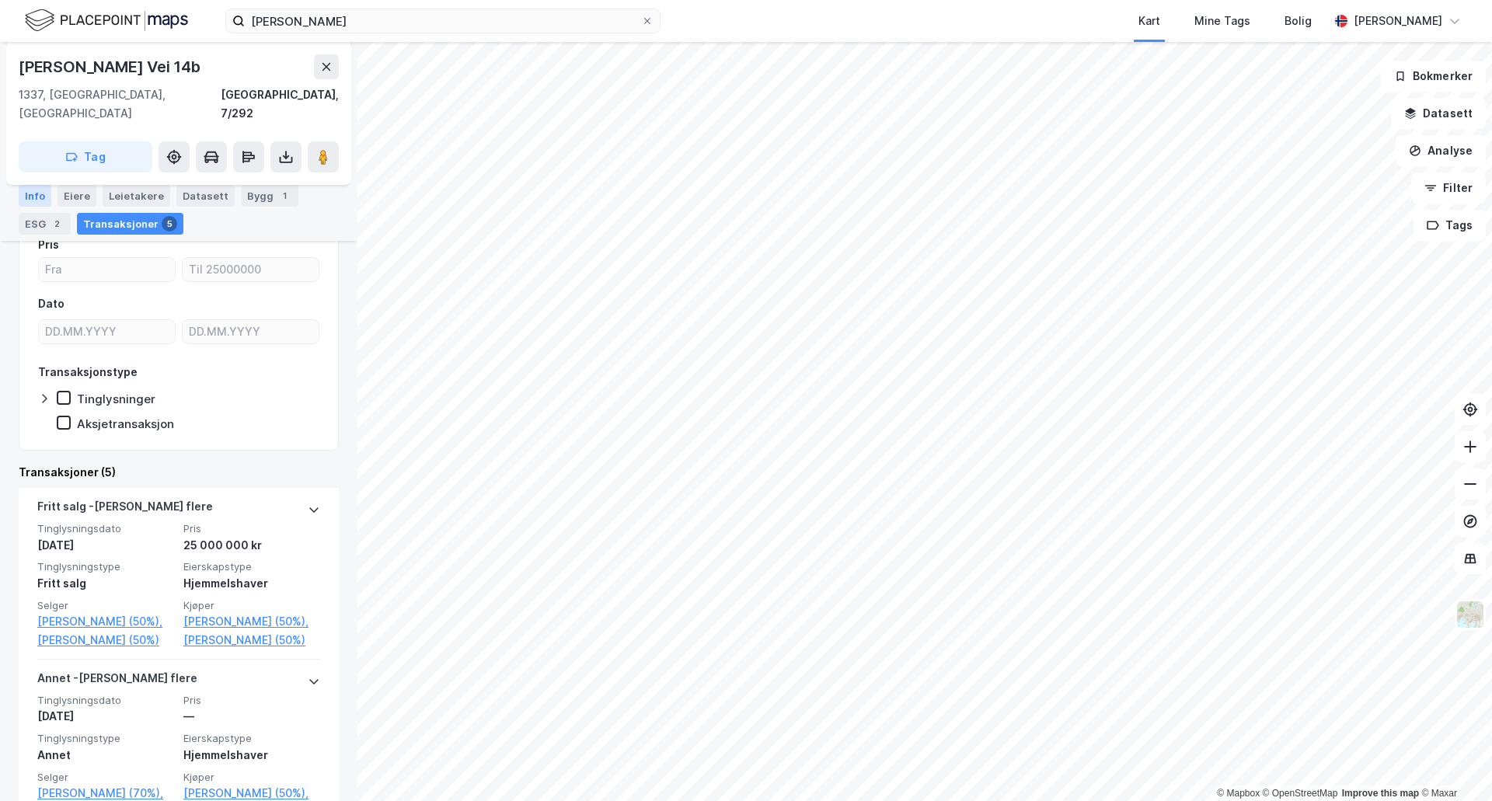
click at [32, 195] on div "Info" at bounding box center [35, 196] width 33 height 22
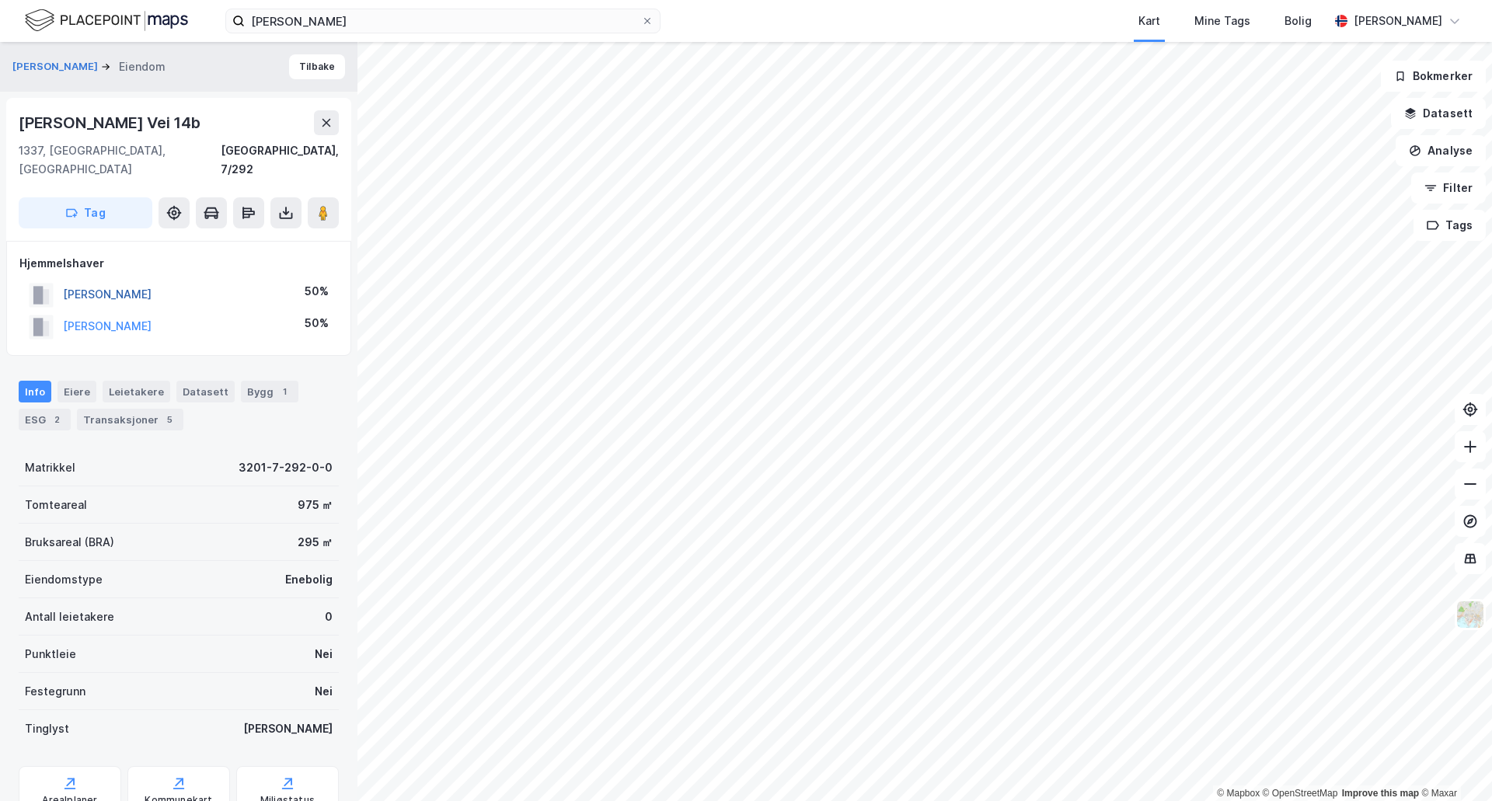
click at [0, 0] on button "[PERSON_NAME]" at bounding box center [0, 0] width 0 height 0
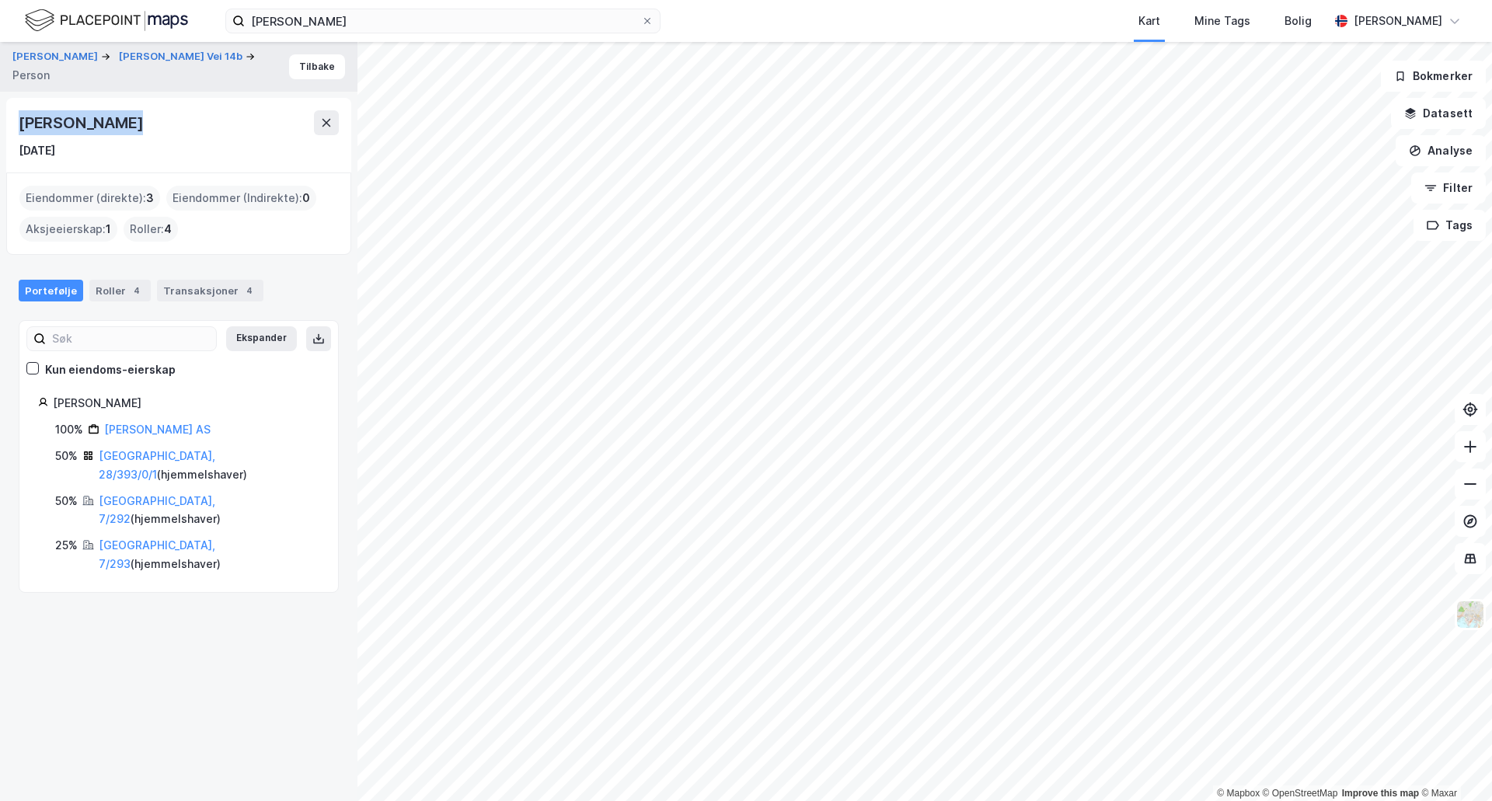
drag, startPoint x: 136, startPoint y: 127, endPoint x: 11, endPoint y: 125, distance: 125.1
click at [11, 125] on div "[PERSON_NAME] [DATE]" at bounding box center [178, 135] width 345 height 75
copy div "[PERSON_NAME]"
